Goal: Task Accomplishment & Management: Use online tool/utility

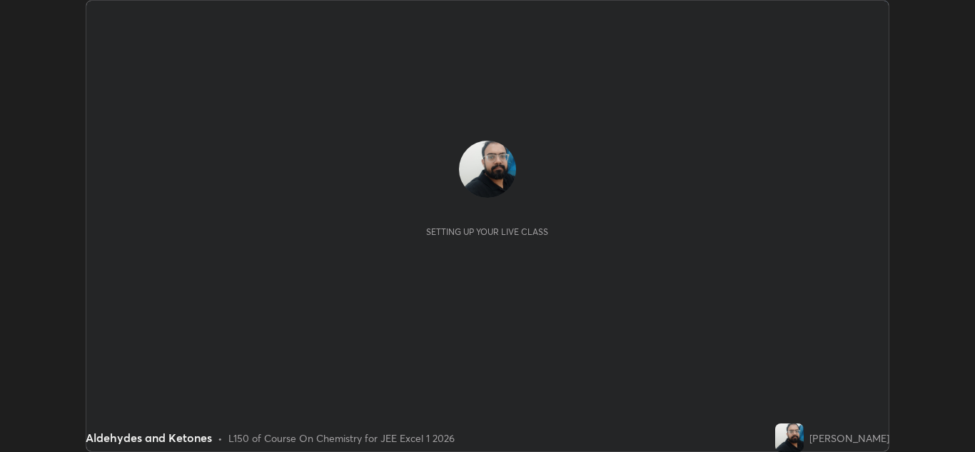
scroll to position [452, 975]
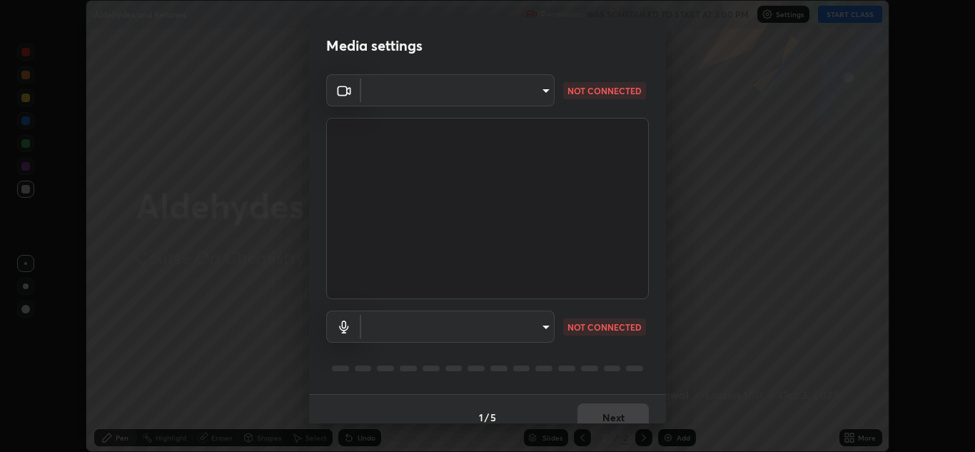
type input "1e49b53be58bf3658c32ba4c8e2538d2601885ca91182b01ba969948c87b8f29"
type input "f7c6ee8ef428f4c0c73a4799a386e724c784fa96b1b4d02d3a2d8c83d75c84bb"
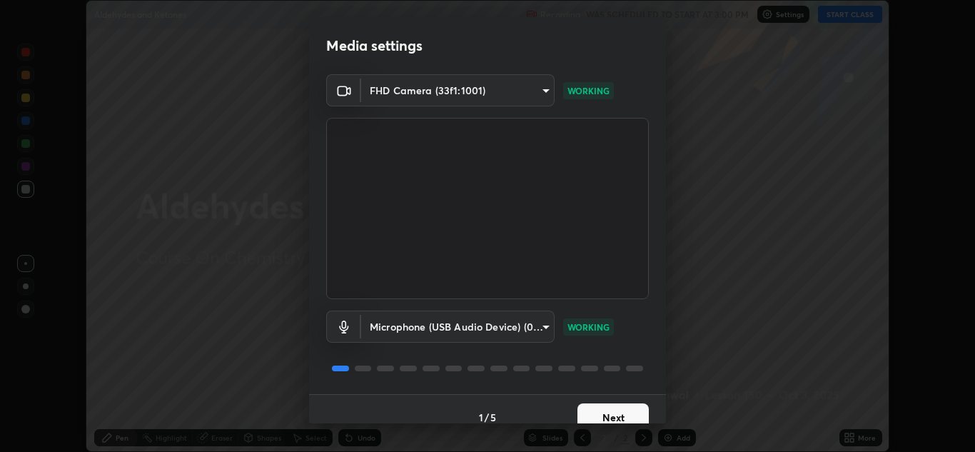
scroll to position [16, 0]
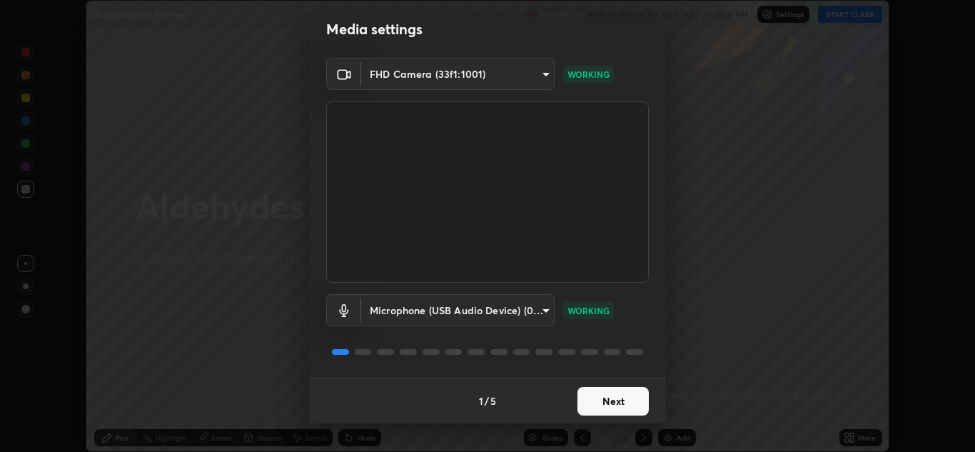
click at [592, 401] on button "Next" at bounding box center [612, 401] width 71 height 29
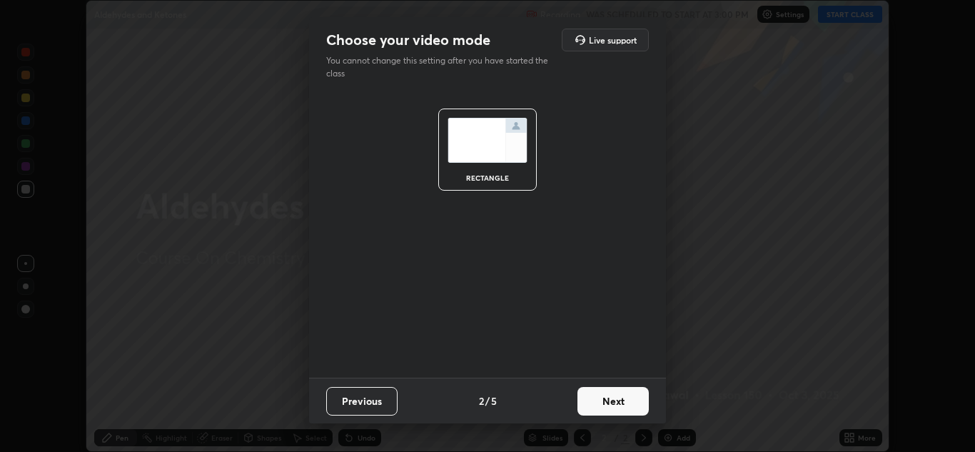
click at [596, 406] on button "Next" at bounding box center [612, 401] width 71 height 29
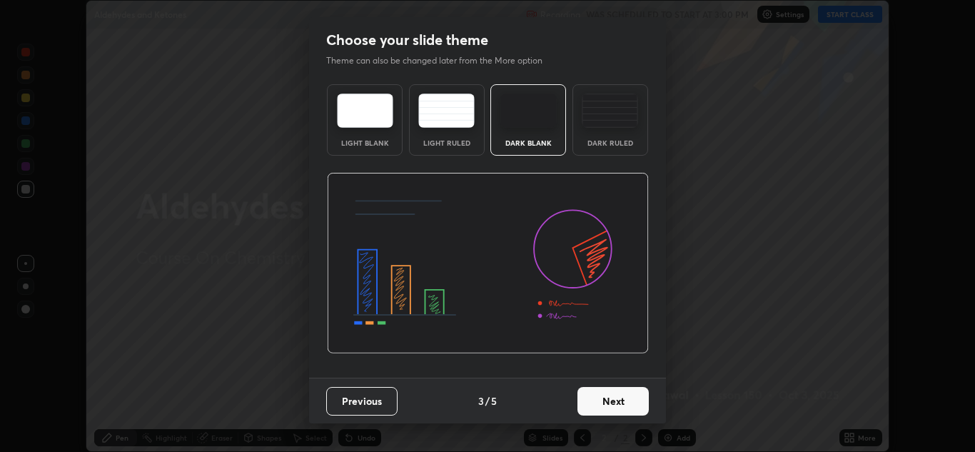
click at [607, 407] on button "Next" at bounding box center [612, 401] width 71 height 29
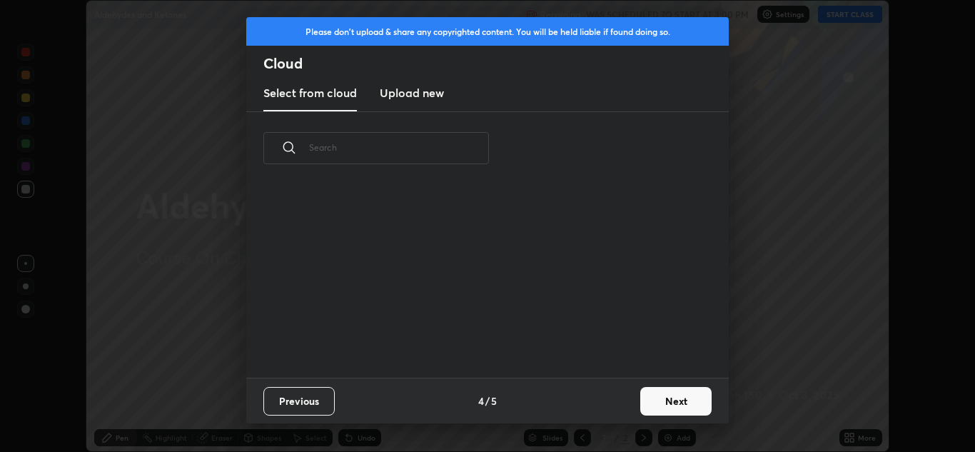
click at [664, 397] on button "Next" at bounding box center [675, 401] width 71 height 29
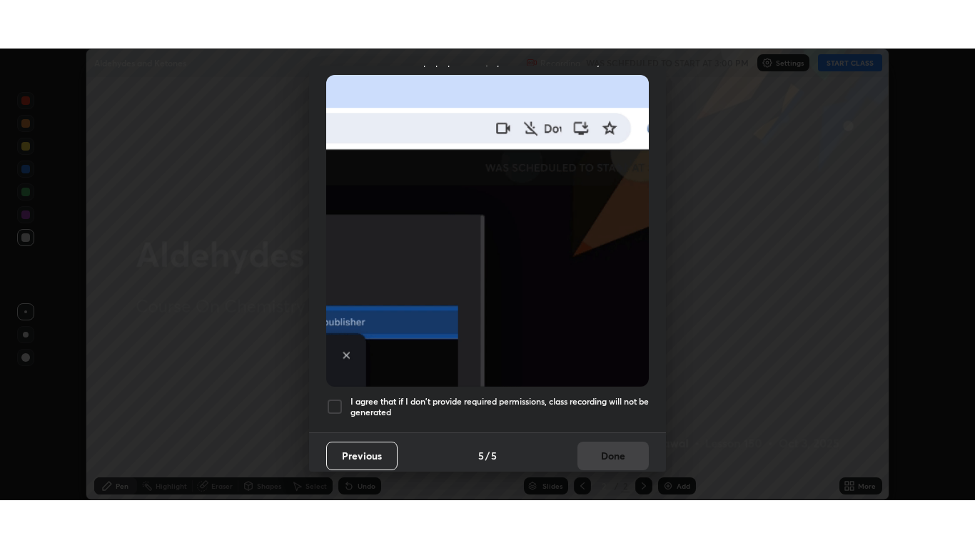
scroll to position [308, 0]
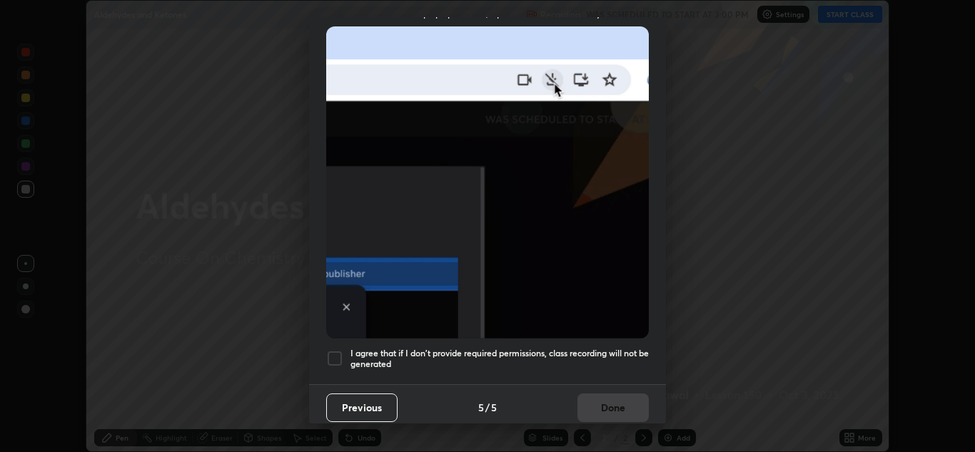
click at [337, 351] on div at bounding box center [334, 358] width 17 height 17
click at [619, 393] on button "Done" at bounding box center [612, 407] width 71 height 29
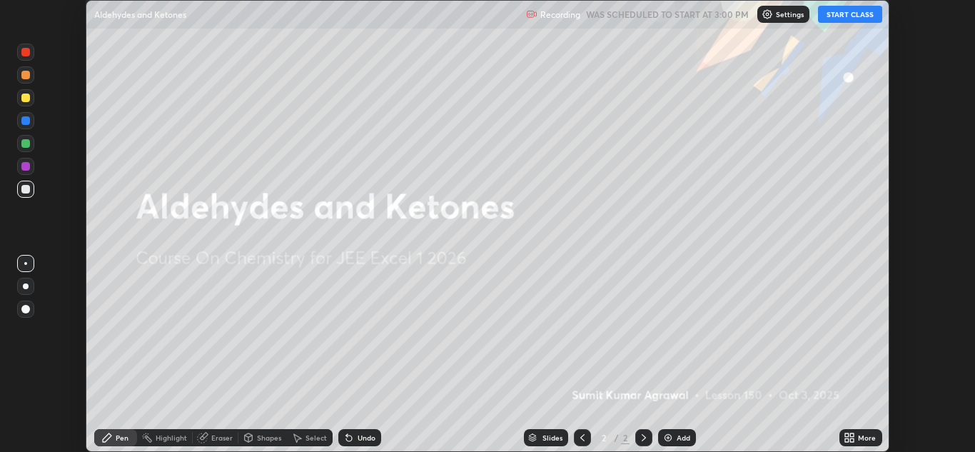
click at [837, 14] on button "START CLASS" at bounding box center [850, 14] width 64 height 17
click at [859, 440] on div "More" at bounding box center [867, 437] width 18 height 7
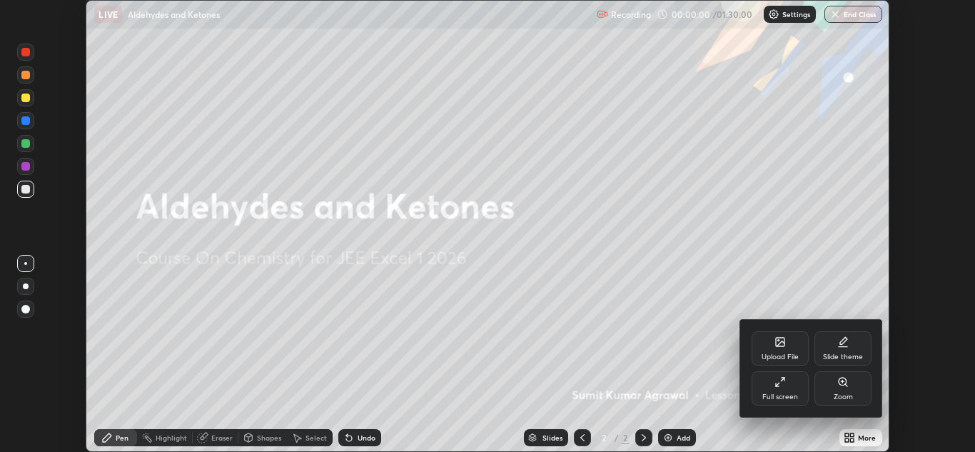
click at [787, 391] on div "Full screen" at bounding box center [779, 388] width 57 height 34
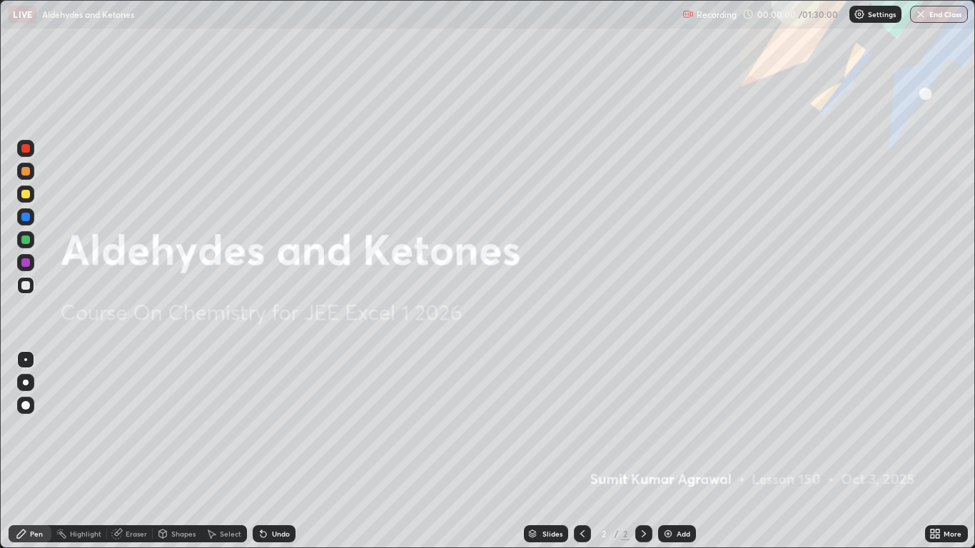
scroll to position [548, 975]
click at [679, 451] on div "Add" at bounding box center [677, 533] width 38 height 17
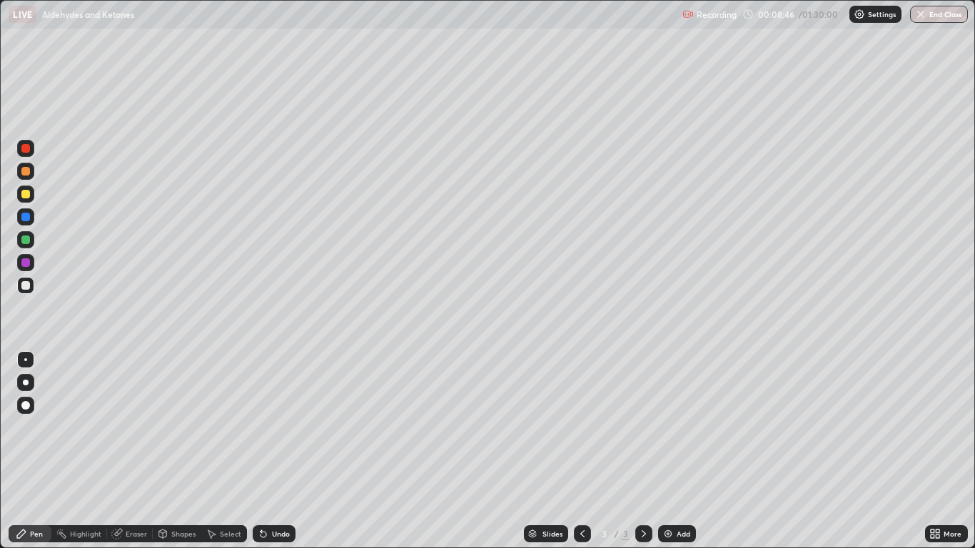
click at [679, 451] on div "Add" at bounding box center [684, 533] width 14 height 7
click at [280, 451] on div "Undo" at bounding box center [271, 534] width 49 height 29
click at [274, 451] on div "Undo" at bounding box center [281, 533] width 18 height 7
click at [283, 451] on div "Undo" at bounding box center [281, 533] width 18 height 7
click at [283, 451] on div "Undo" at bounding box center [274, 533] width 43 height 17
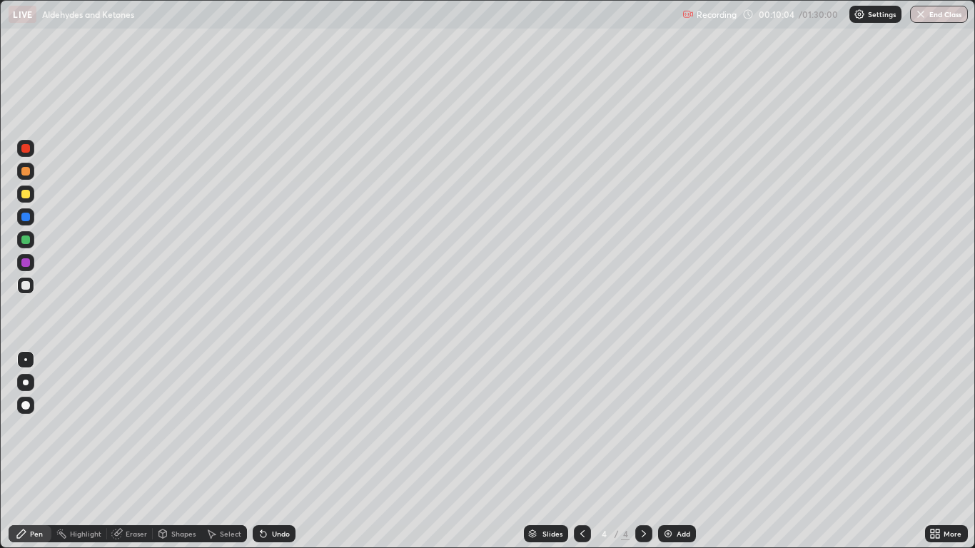
click at [280, 451] on div "Undo" at bounding box center [274, 533] width 43 height 17
click at [285, 451] on div "Undo" at bounding box center [281, 533] width 18 height 7
click at [275, 451] on div "Undo" at bounding box center [274, 533] width 43 height 17
click at [136, 451] on div "Eraser" at bounding box center [136, 533] width 21 height 7
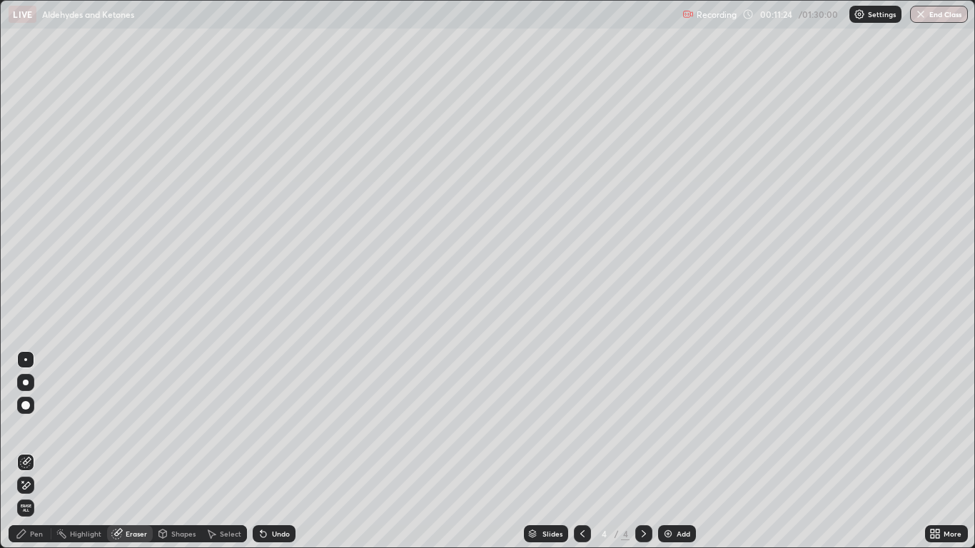
click at [34, 451] on div "Pen" at bounding box center [36, 533] width 13 height 7
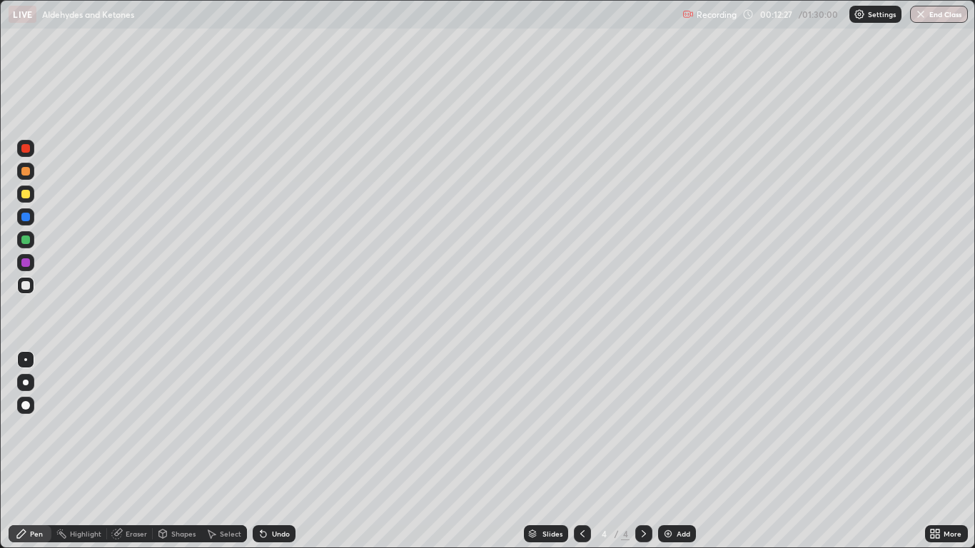
click at [131, 451] on div "Eraser" at bounding box center [130, 533] width 46 height 17
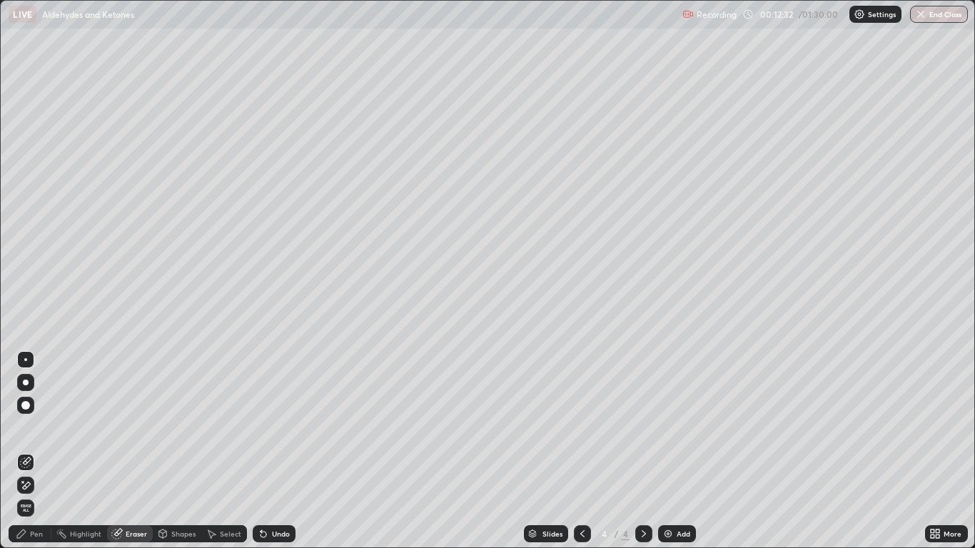
click at [22, 451] on icon at bounding box center [21, 533] width 11 height 11
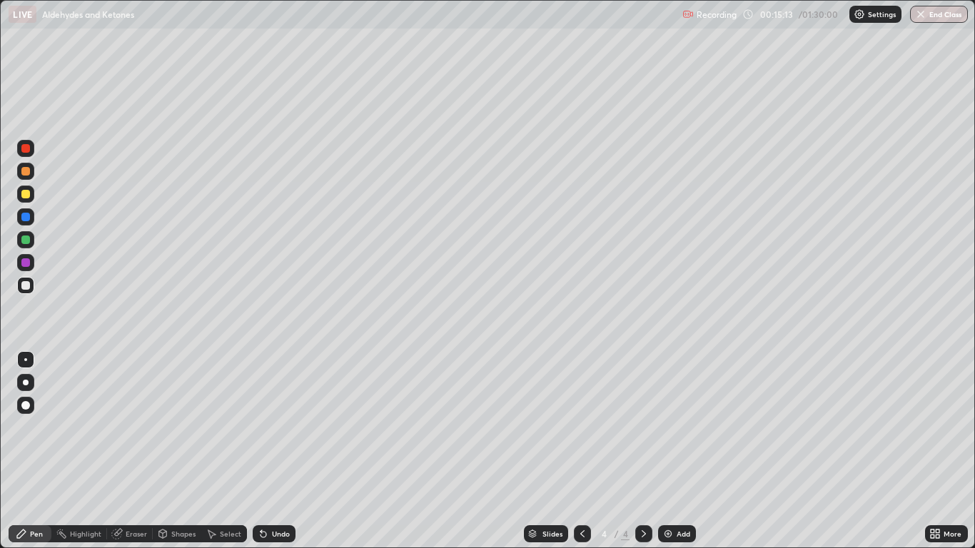
click at [677, 451] on div "Add" at bounding box center [684, 533] width 14 height 7
click at [278, 451] on div "Undo" at bounding box center [281, 533] width 18 height 7
click at [279, 451] on div "Undo" at bounding box center [281, 533] width 18 height 7
click at [283, 451] on div "Undo" at bounding box center [281, 533] width 18 height 7
click at [288, 451] on div "Undo" at bounding box center [281, 533] width 18 height 7
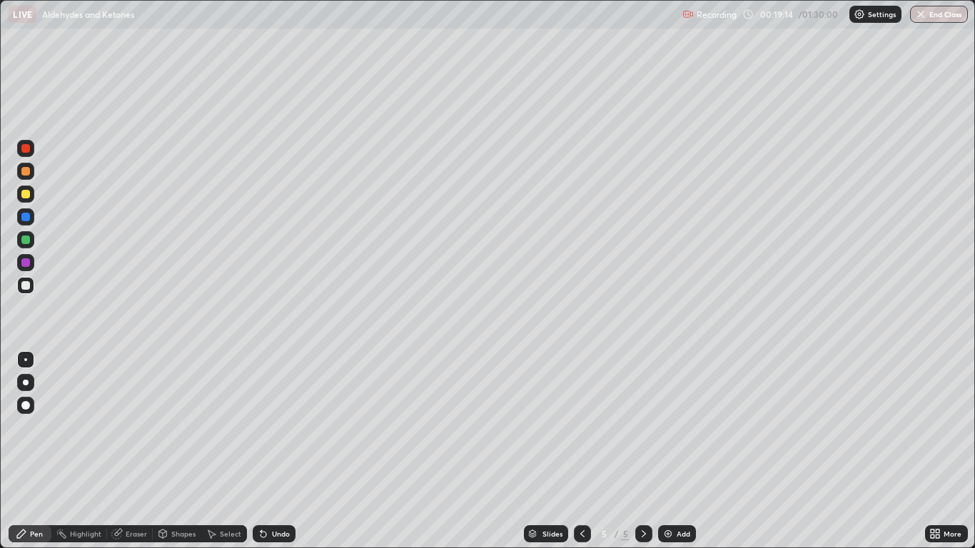
click at [281, 451] on div "Undo" at bounding box center [281, 533] width 18 height 7
click at [277, 451] on div "Undo" at bounding box center [281, 533] width 18 height 7
click at [289, 451] on div "Undo" at bounding box center [274, 533] width 43 height 17
click at [288, 451] on div "Undo" at bounding box center [274, 533] width 43 height 17
click at [681, 451] on div "Add" at bounding box center [677, 533] width 38 height 17
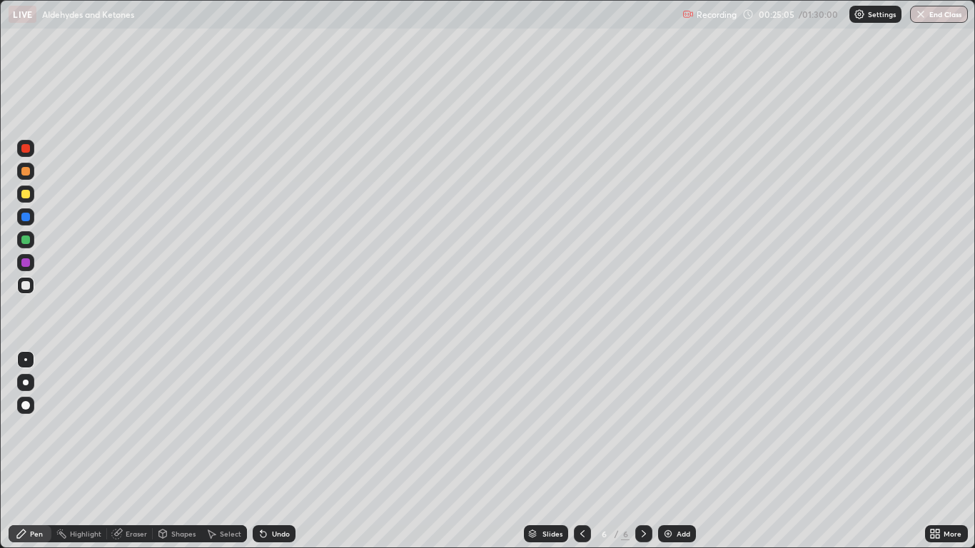
click at [268, 451] on div "Undo" at bounding box center [274, 533] width 43 height 17
click at [276, 451] on div "Undo" at bounding box center [281, 533] width 18 height 7
click at [674, 451] on div "Add" at bounding box center [677, 533] width 38 height 17
click at [275, 451] on div "Undo" at bounding box center [274, 533] width 43 height 17
click at [128, 451] on div "Eraser" at bounding box center [136, 533] width 21 height 7
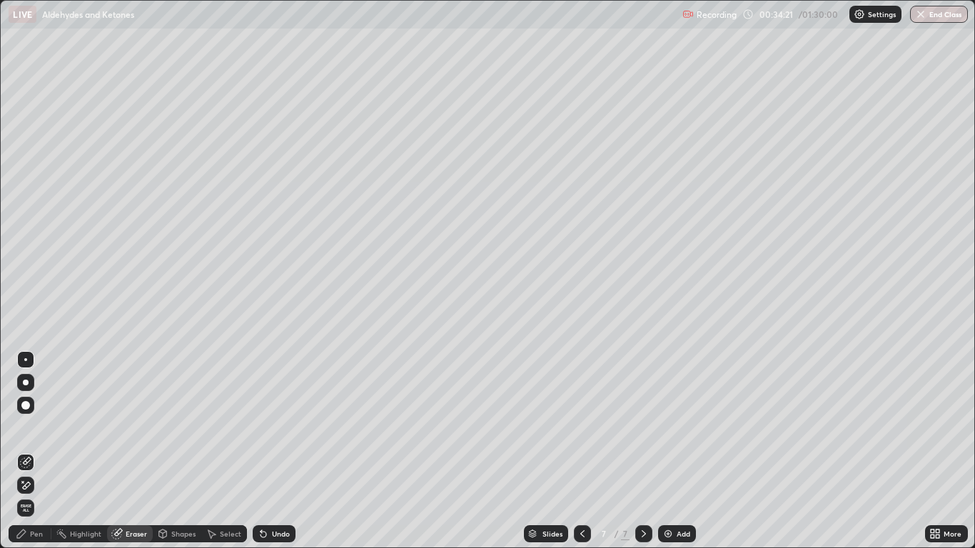
click at [29, 451] on div "Pen" at bounding box center [30, 533] width 43 height 17
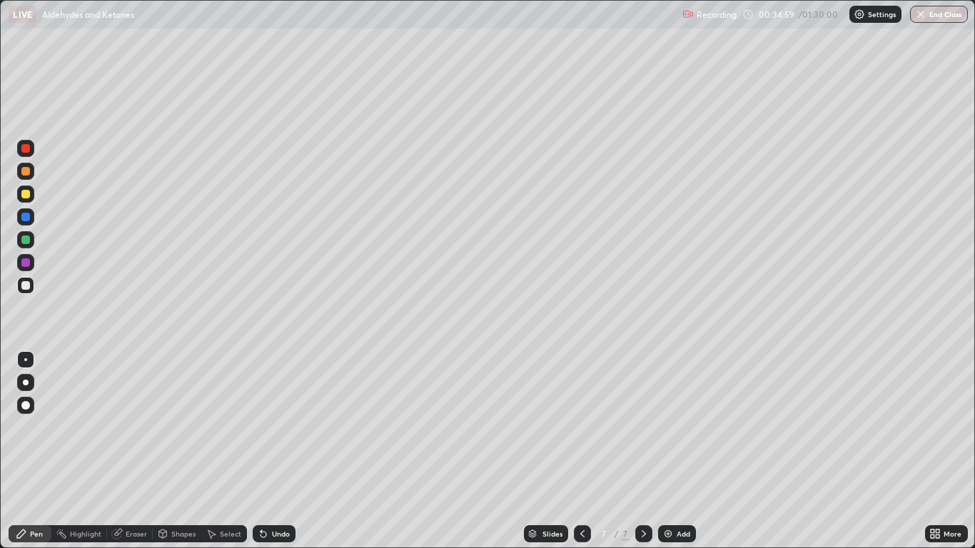
click at [582, 451] on icon at bounding box center [582, 533] width 11 height 11
click at [639, 451] on div at bounding box center [643, 534] width 17 height 29
click at [574, 451] on div at bounding box center [582, 533] width 17 height 17
click at [643, 451] on icon at bounding box center [643, 533] width 11 height 11
click at [680, 451] on div "Add" at bounding box center [677, 533] width 38 height 17
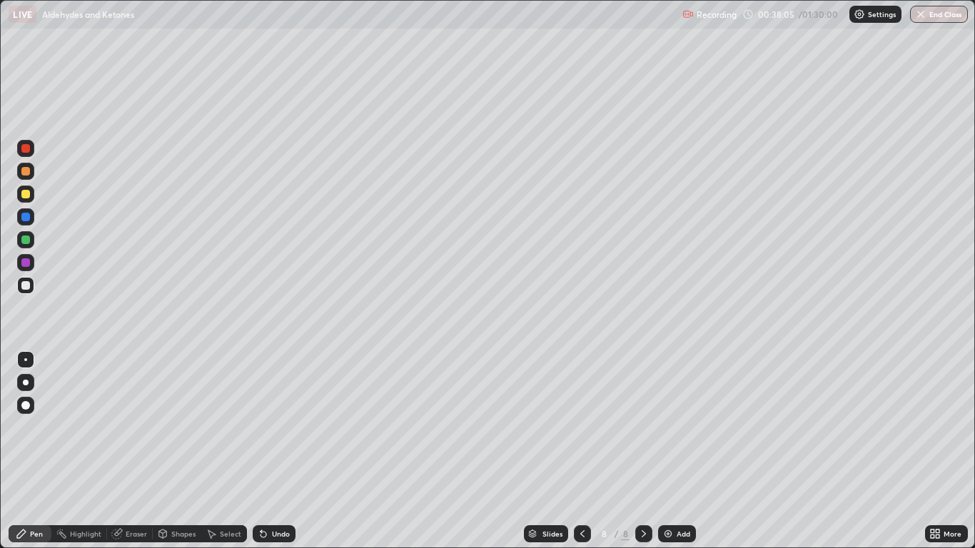
click at [274, 451] on div "Undo" at bounding box center [281, 533] width 18 height 7
click at [276, 451] on div "Undo" at bounding box center [281, 533] width 18 height 7
click at [283, 451] on div "Undo" at bounding box center [281, 533] width 18 height 7
click at [284, 451] on div "Undo" at bounding box center [281, 533] width 18 height 7
click at [281, 451] on div "Undo" at bounding box center [281, 533] width 18 height 7
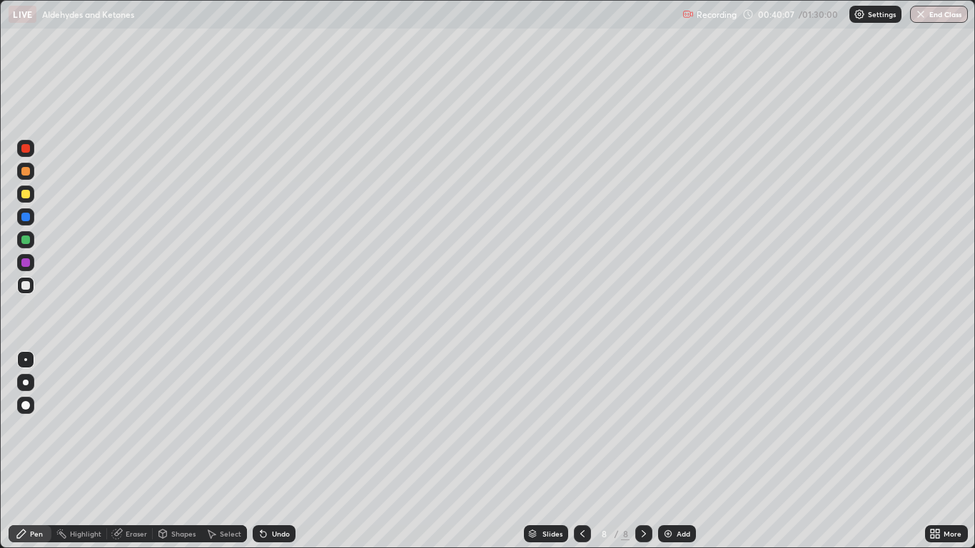
click at [277, 451] on div "Undo" at bounding box center [274, 533] width 43 height 17
click at [271, 451] on div "Undo" at bounding box center [274, 533] width 43 height 17
click at [581, 451] on icon at bounding box center [582, 533] width 4 height 7
click at [641, 451] on icon at bounding box center [643, 533] width 11 height 11
click at [278, 451] on div "Undo" at bounding box center [281, 533] width 18 height 7
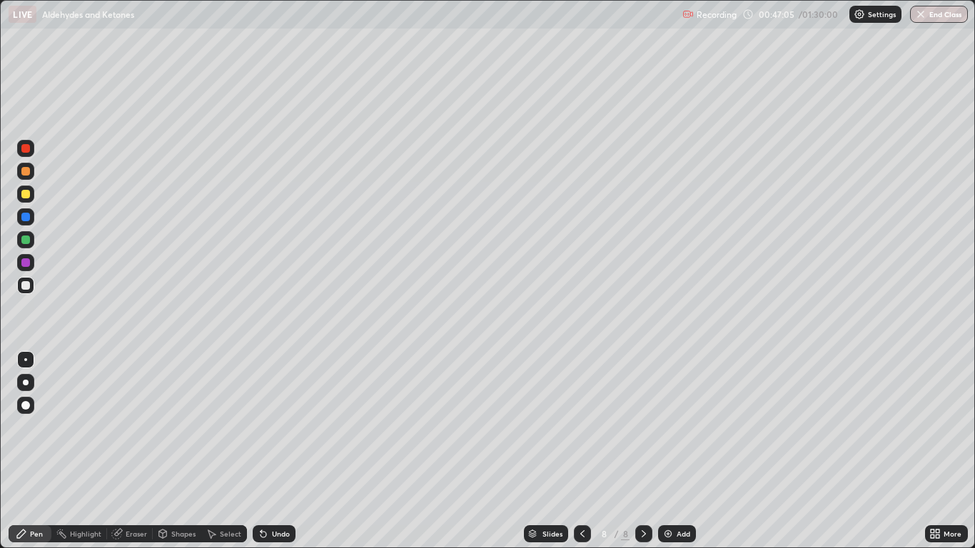
click at [277, 451] on div "Undo" at bounding box center [274, 533] width 43 height 17
click at [265, 451] on icon at bounding box center [263, 533] width 11 height 11
click at [232, 451] on div "Select" at bounding box center [224, 534] width 46 height 29
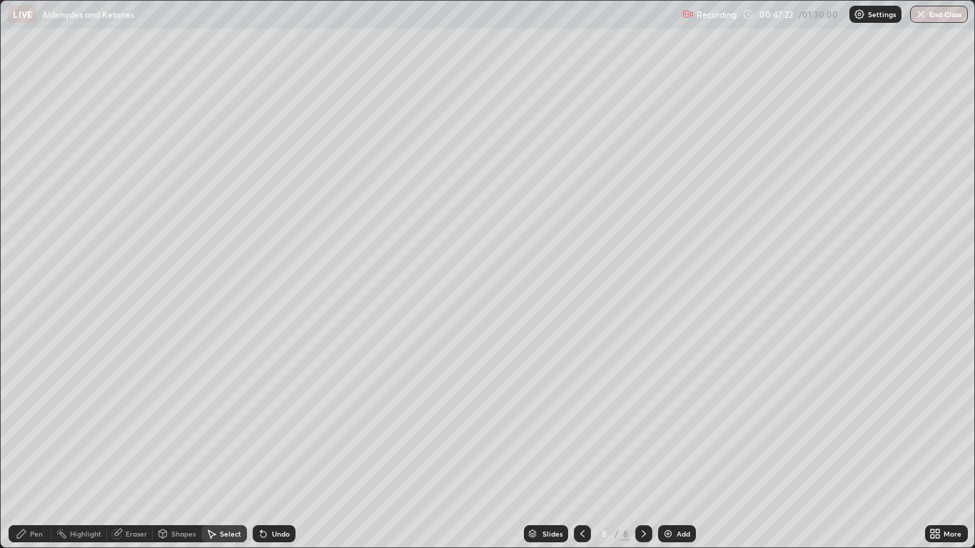
click at [39, 451] on div "Pen" at bounding box center [30, 533] width 43 height 17
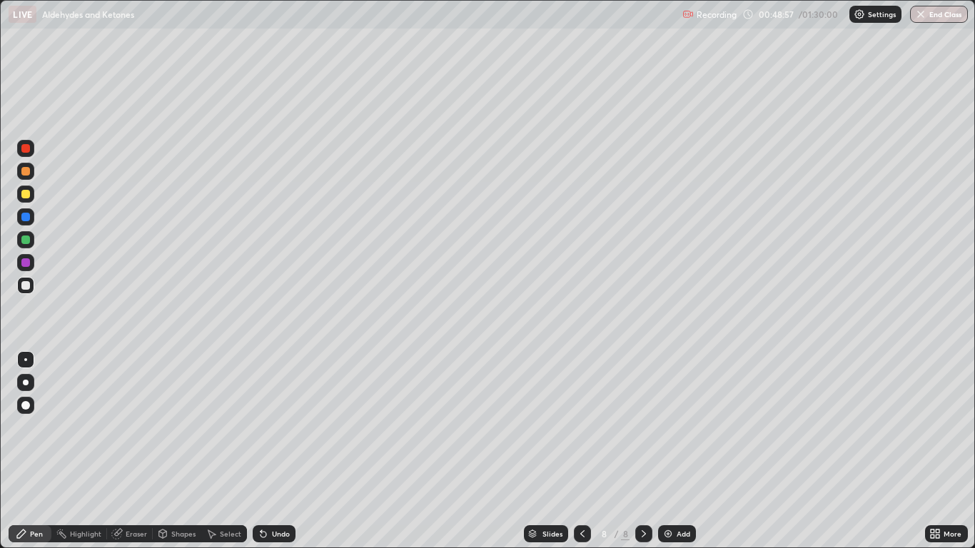
click at [681, 451] on div "Add" at bounding box center [684, 533] width 14 height 7
click at [272, 451] on div "Undo" at bounding box center [281, 533] width 18 height 7
click at [285, 451] on div "Undo" at bounding box center [274, 533] width 43 height 17
click at [281, 451] on div "Undo" at bounding box center [281, 533] width 18 height 7
click at [283, 451] on div "Undo" at bounding box center [274, 533] width 43 height 17
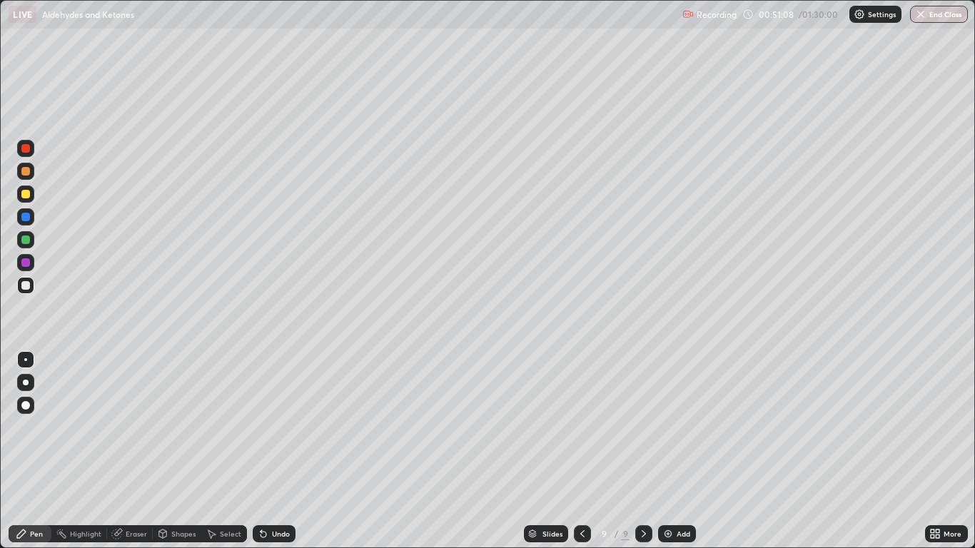
click at [283, 451] on div "Undo" at bounding box center [281, 533] width 18 height 7
click at [280, 451] on div "Undo" at bounding box center [281, 533] width 18 height 7
click at [278, 451] on div "Undo" at bounding box center [281, 533] width 18 height 7
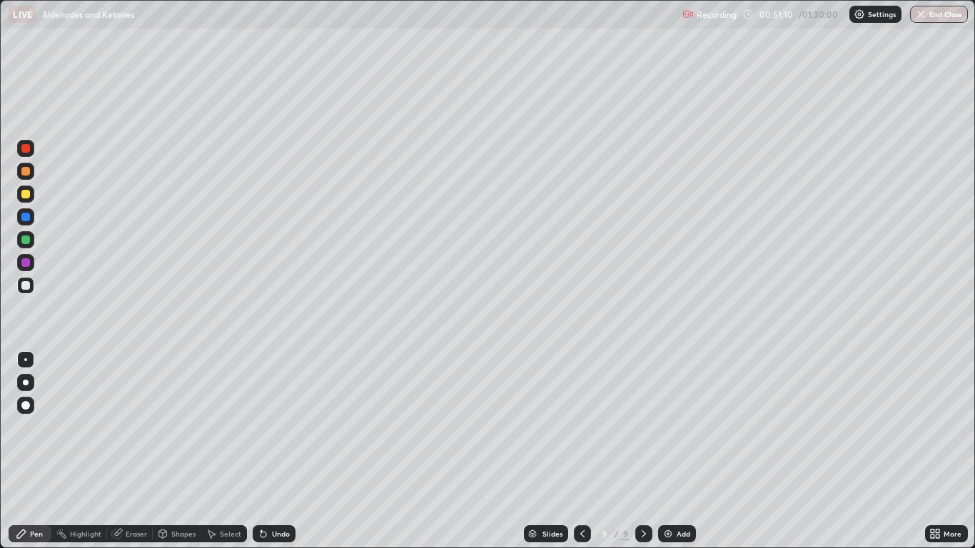
click at [274, 451] on div "Undo" at bounding box center [281, 533] width 18 height 7
click at [276, 451] on div "Undo" at bounding box center [281, 533] width 18 height 7
click at [129, 451] on div "Eraser" at bounding box center [136, 533] width 21 height 7
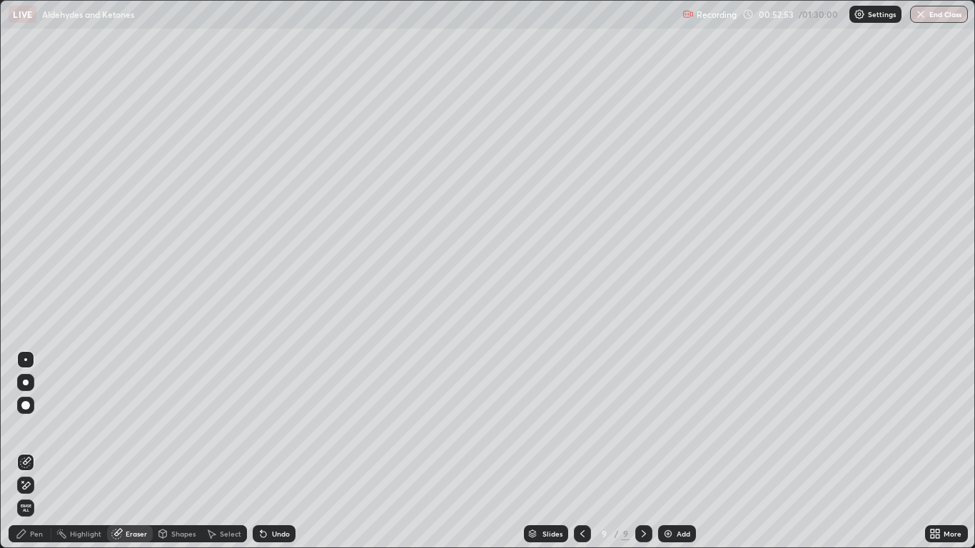
click at [30, 451] on div "Pen" at bounding box center [36, 533] width 13 height 7
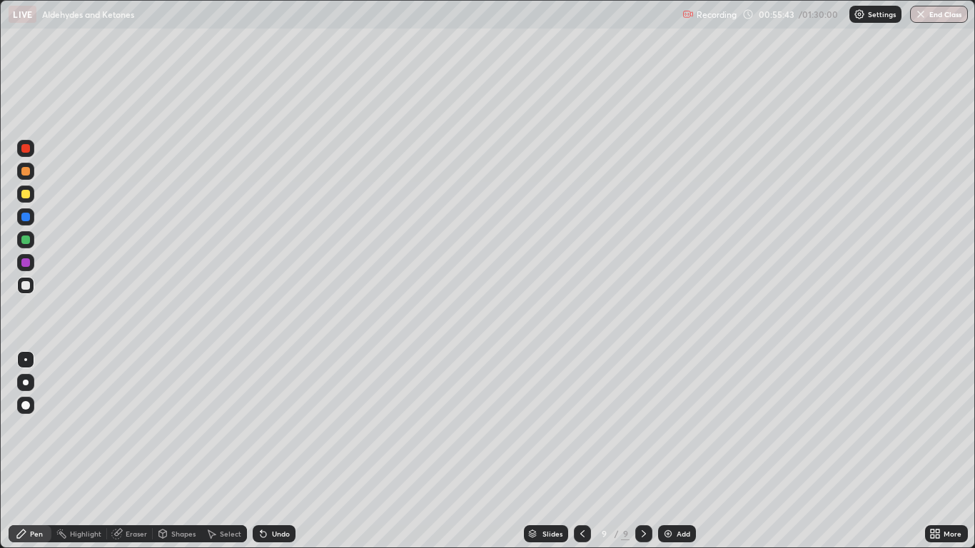
click at [673, 451] on img at bounding box center [667, 533] width 11 height 11
click at [276, 451] on div "Undo" at bounding box center [281, 533] width 18 height 7
click at [282, 451] on div "Undo" at bounding box center [281, 533] width 18 height 7
click at [274, 451] on div "Undo" at bounding box center [281, 533] width 18 height 7
click at [273, 451] on div "Undo" at bounding box center [281, 533] width 18 height 7
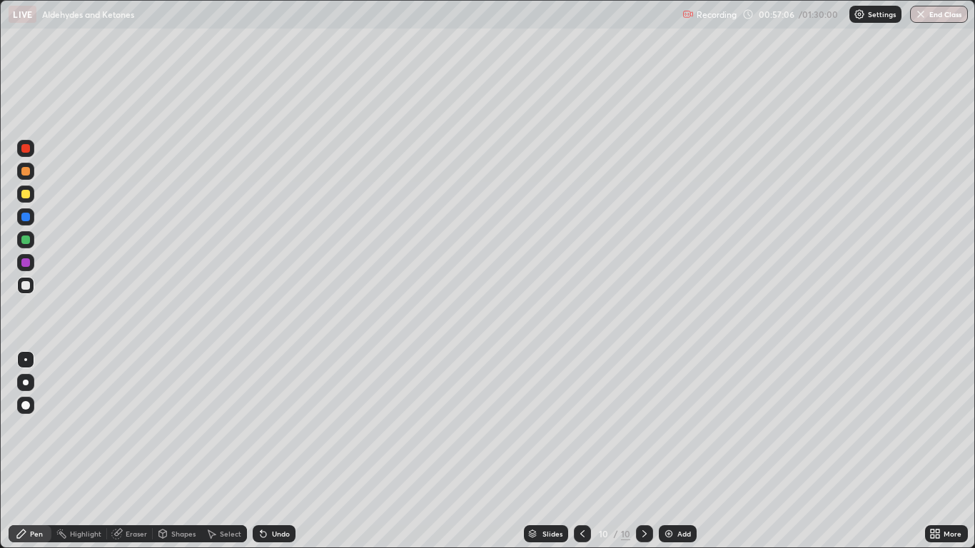
click at [275, 451] on div "Undo" at bounding box center [281, 533] width 18 height 7
click at [271, 451] on div "Undo" at bounding box center [274, 533] width 43 height 17
click at [273, 451] on div "Undo" at bounding box center [281, 533] width 18 height 7
click at [278, 451] on div "Undo" at bounding box center [274, 533] width 43 height 17
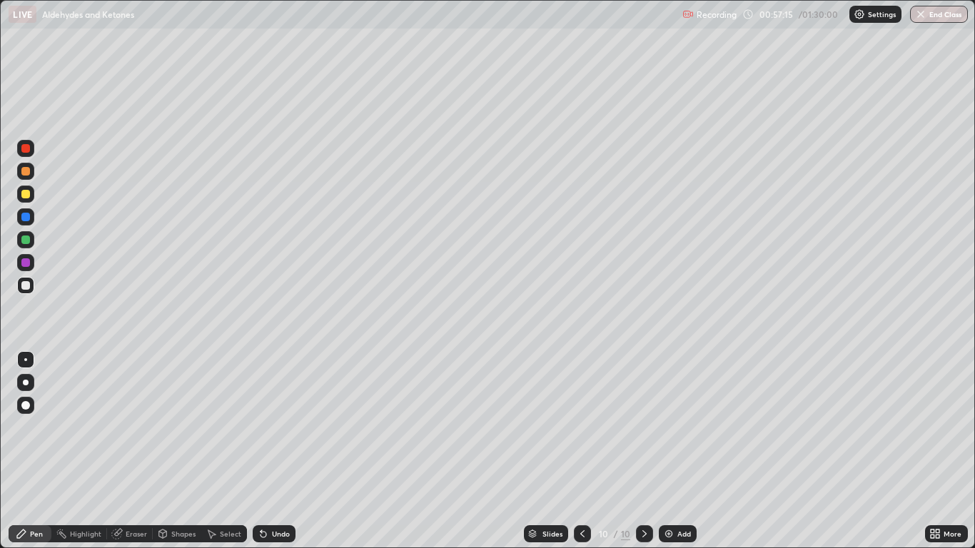
click at [275, 451] on div "Undo" at bounding box center [274, 533] width 43 height 17
click at [279, 451] on div "Undo" at bounding box center [274, 533] width 43 height 17
click at [278, 451] on div "Undo" at bounding box center [274, 533] width 43 height 17
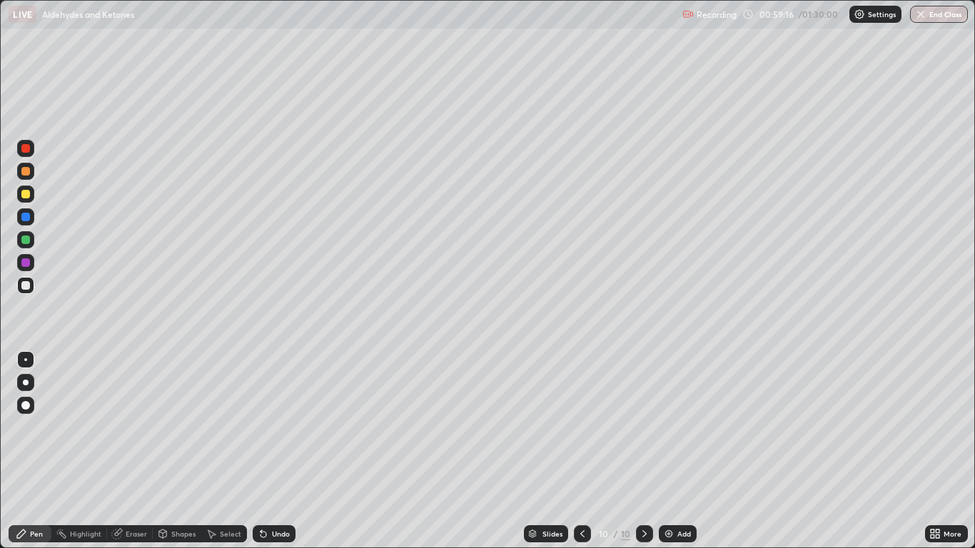
click at [280, 451] on div "Undo" at bounding box center [281, 533] width 18 height 7
click at [272, 451] on div "Undo" at bounding box center [281, 533] width 18 height 7
click at [131, 451] on div "Eraser" at bounding box center [136, 533] width 21 height 7
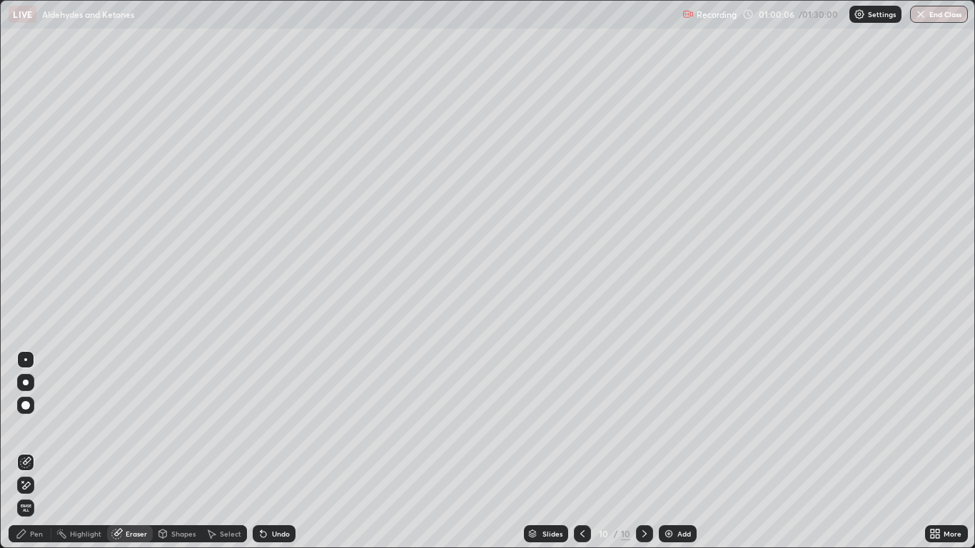
click at [33, 451] on div "Pen" at bounding box center [36, 533] width 13 height 7
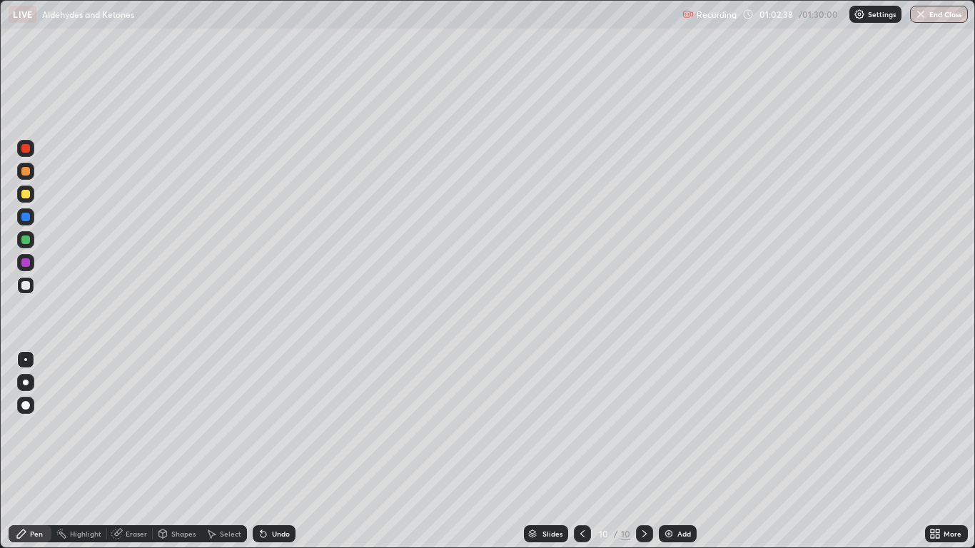
click at [667, 451] on img at bounding box center [668, 533] width 11 height 11
click at [283, 451] on div "Undo" at bounding box center [281, 533] width 18 height 7
click at [286, 451] on div "Undo" at bounding box center [281, 533] width 18 height 7
click at [275, 451] on div "Undo" at bounding box center [281, 533] width 18 height 7
click at [124, 451] on div "Eraser" at bounding box center [130, 533] width 46 height 17
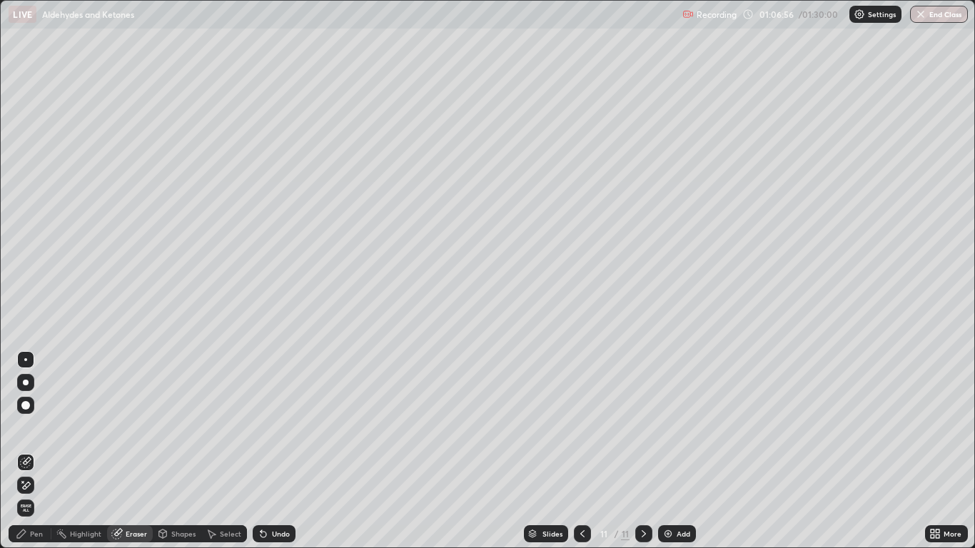
click at [28, 451] on div "Pen" at bounding box center [30, 533] width 43 height 17
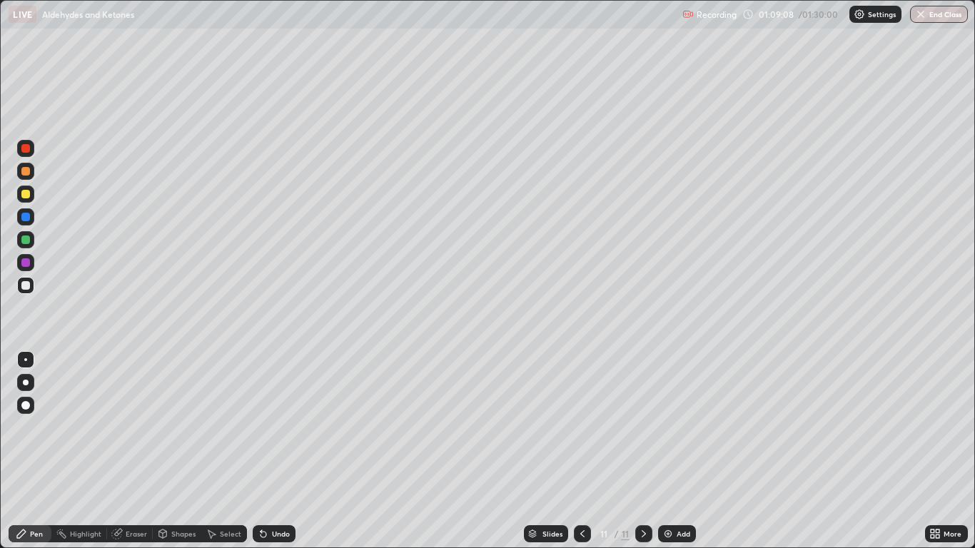
click at [677, 451] on div "Add" at bounding box center [677, 533] width 38 height 17
click at [275, 451] on div "Undo" at bounding box center [281, 533] width 18 height 7
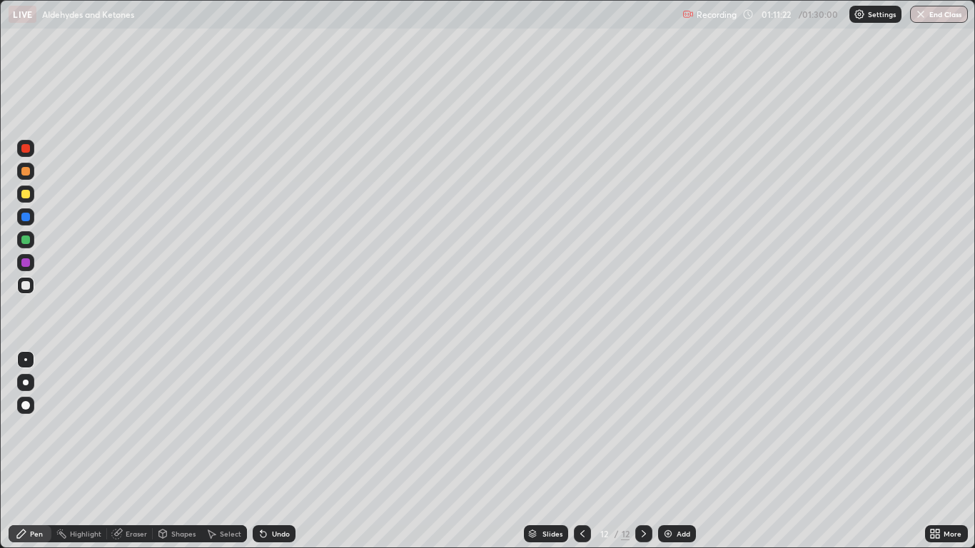
click at [273, 451] on div "Undo" at bounding box center [281, 533] width 18 height 7
click at [275, 451] on div "Undo" at bounding box center [281, 533] width 18 height 7
click at [139, 451] on div "Eraser" at bounding box center [136, 533] width 21 height 7
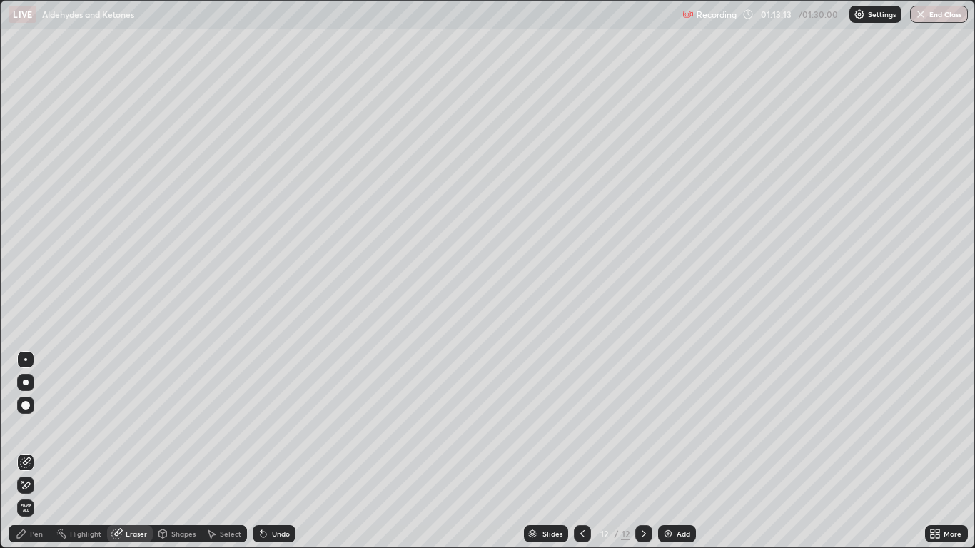
click at [31, 451] on div "Pen" at bounding box center [36, 533] width 13 height 7
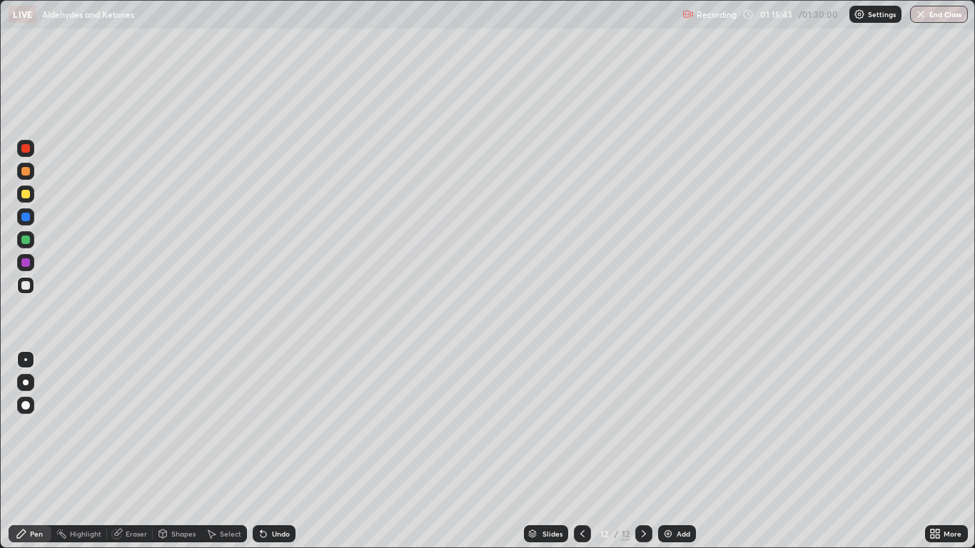
click at [679, 451] on div "Add" at bounding box center [684, 533] width 14 height 7
click at [282, 451] on div "Undo" at bounding box center [274, 533] width 43 height 17
click at [280, 451] on div "Undo" at bounding box center [274, 533] width 43 height 17
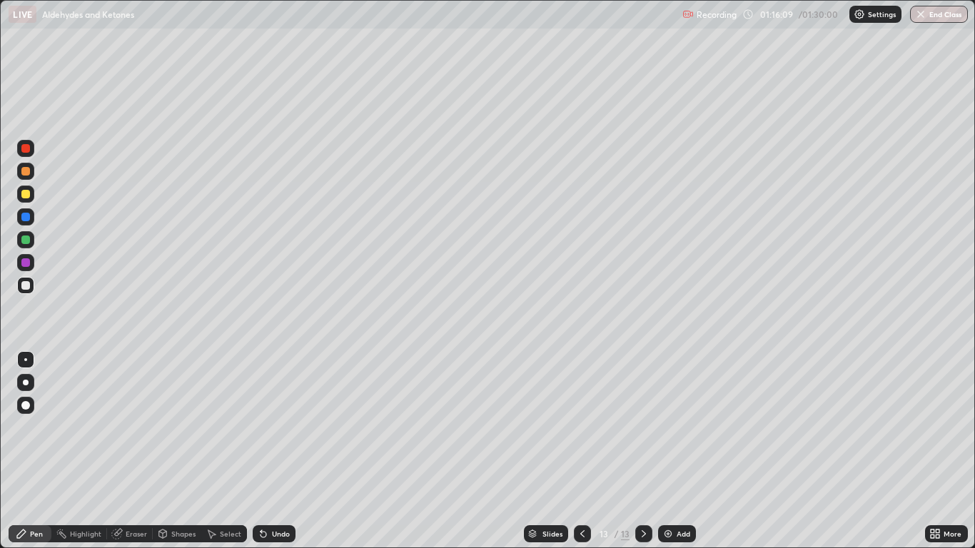
click at [277, 451] on div "Undo" at bounding box center [274, 533] width 43 height 17
click at [278, 451] on div "Undo" at bounding box center [274, 533] width 43 height 17
click at [285, 451] on div "Undo" at bounding box center [281, 533] width 18 height 7
click at [282, 451] on div "Undo" at bounding box center [281, 533] width 18 height 7
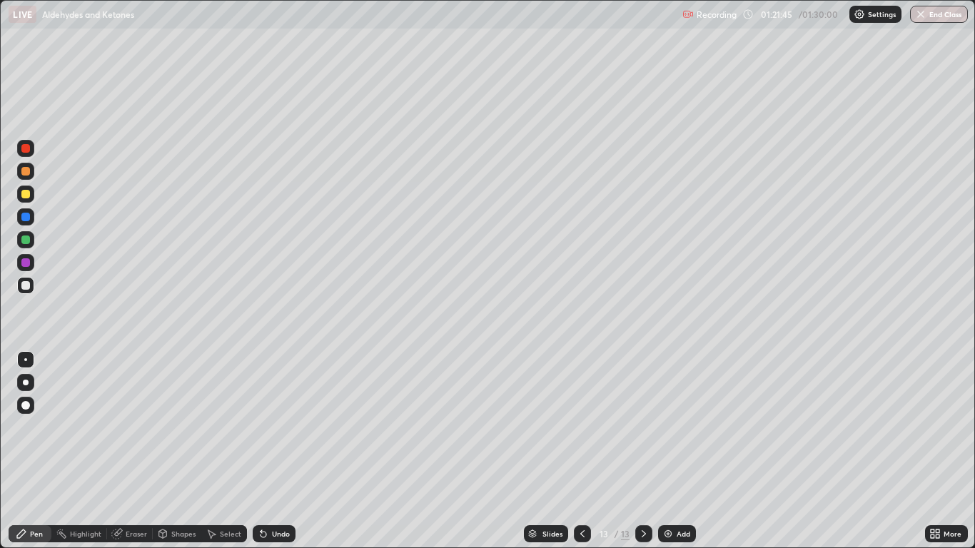
click at [130, 451] on div "Eraser" at bounding box center [136, 533] width 21 height 7
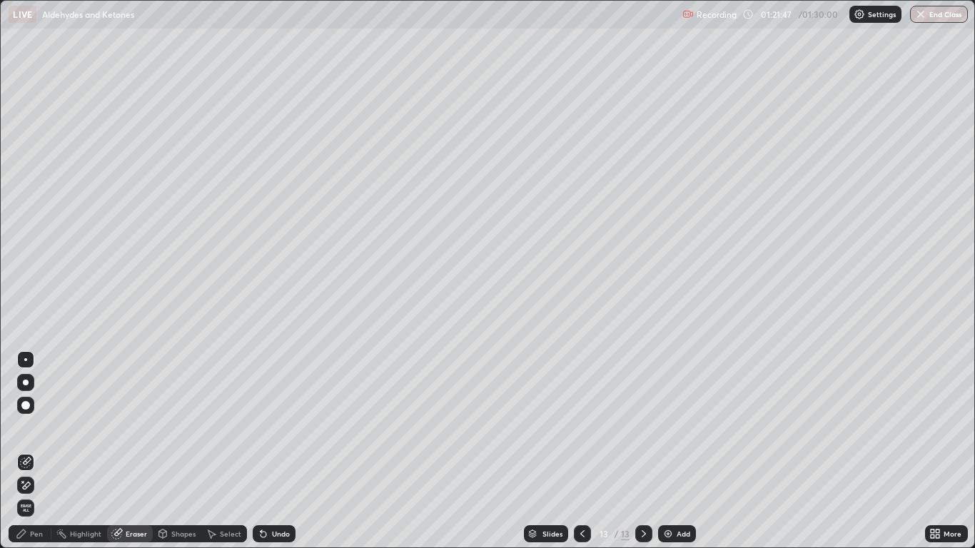
click at [29, 451] on div "Pen" at bounding box center [30, 533] width 43 height 17
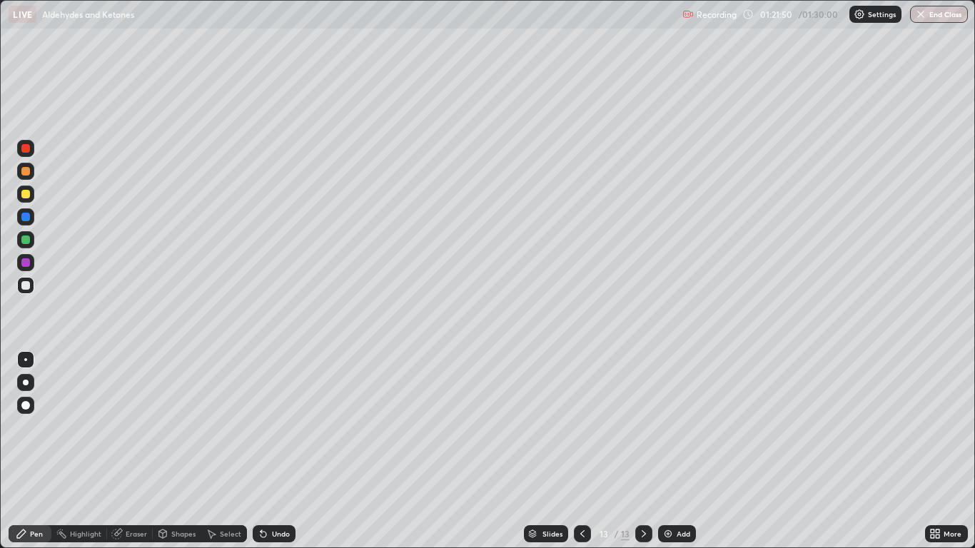
click at [649, 451] on div at bounding box center [643, 534] width 17 height 29
click at [679, 451] on div "Add" at bounding box center [677, 533] width 38 height 17
click at [138, 451] on div "Eraser" at bounding box center [136, 533] width 21 height 7
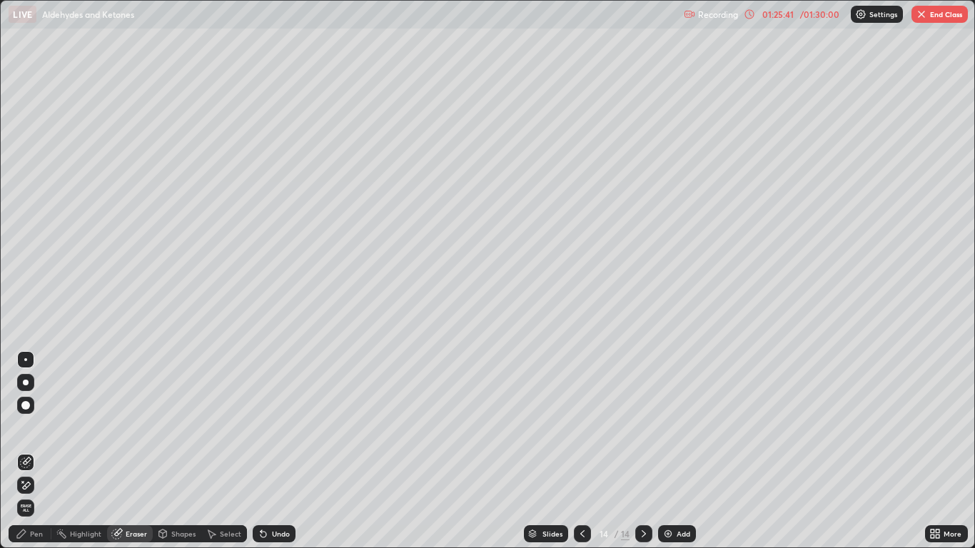
click at [37, 451] on div "Pen" at bounding box center [36, 533] width 13 height 7
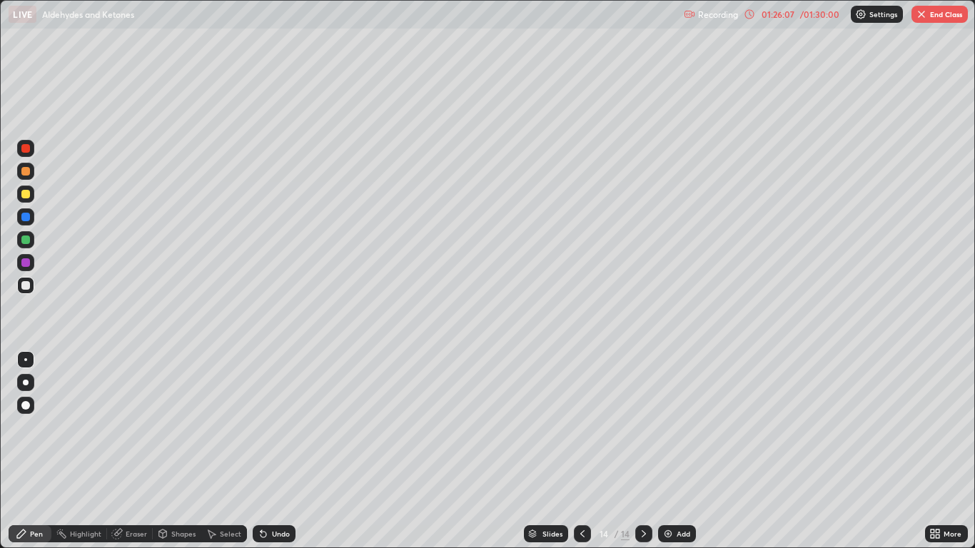
click at [283, 451] on div "Undo" at bounding box center [281, 533] width 18 height 7
click at [285, 451] on div "Undo" at bounding box center [281, 533] width 18 height 7
click at [939, 16] on button "End Class" at bounding box center [939, 14] width 56 height 17
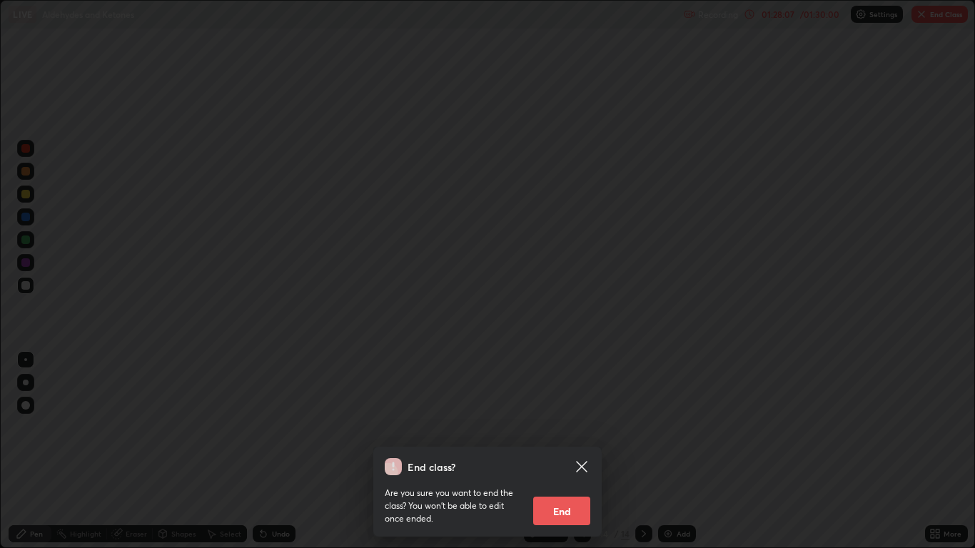
click at [564, 451] on button "End" at bounding box center [561, 511] width 57 height 29
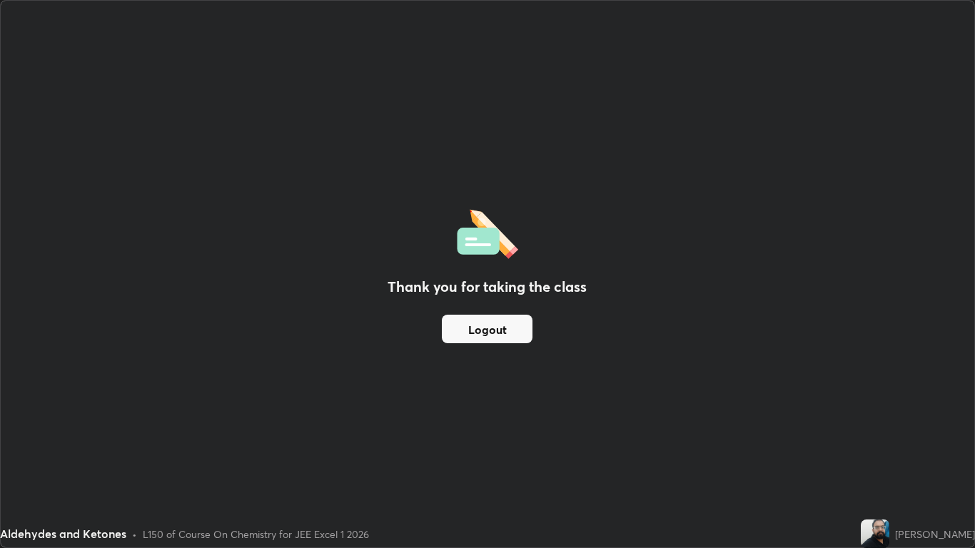
click at [495, 330] on button "Logout" at bounding box center [487, 329] width 91 height 29
